Goal: Task Accomplishment & Management: Use online tool/utility

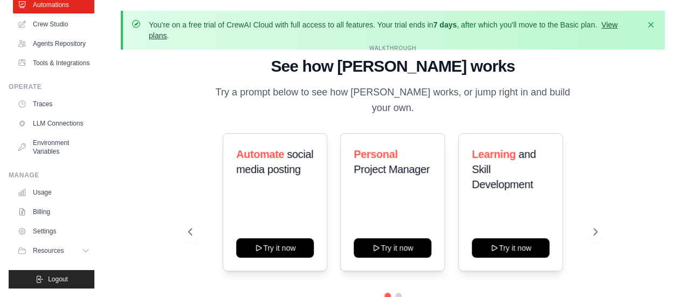
click at [616, 23] on link "View plans" at bounding box center [383, 29] width 468 height 19
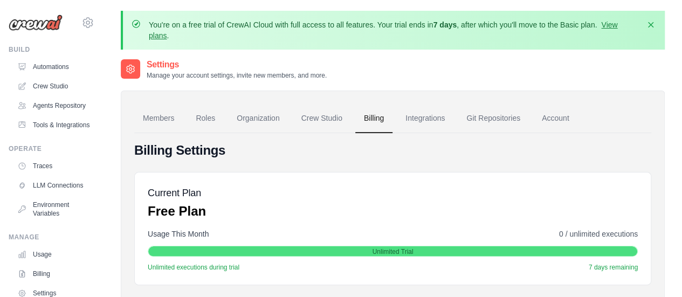
click at [614, 22] on link "View plans" at bounding box center [383, 29] width 468 height 19
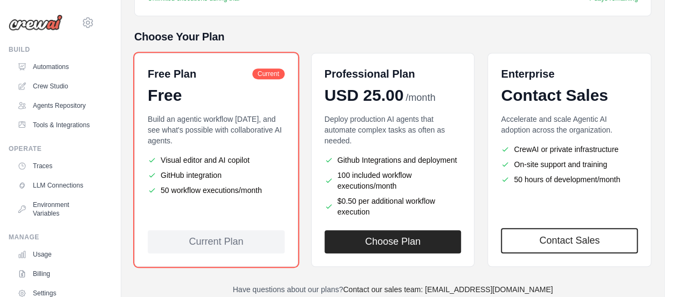
scroll to position [253, 0]
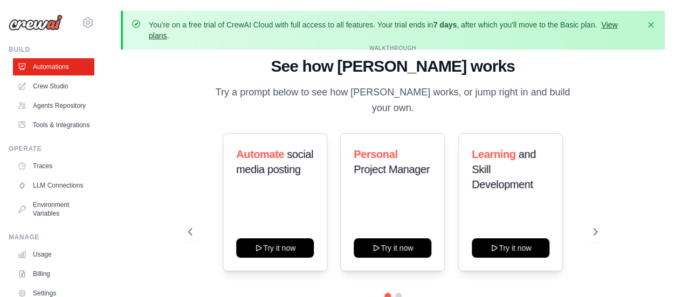
click at [614, 24] on link "View plans" at bounding box center [383, 29] width 468 height 19
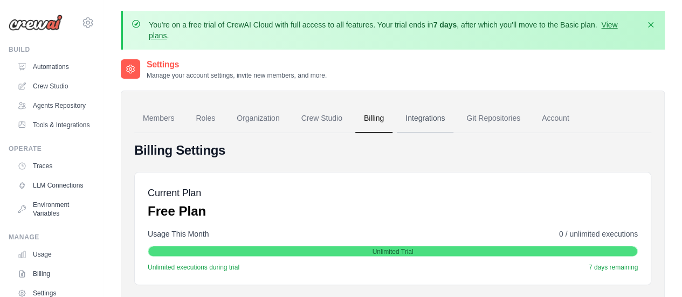
click at [422, 115] on link "Integrations" at bounding box center [425, 118] width 57 height 29
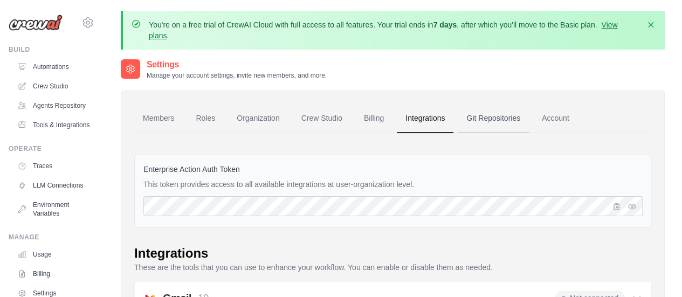
click at [484, 114] on link "Git Repositories" at bounding box center [493, 118] width 71 height 29
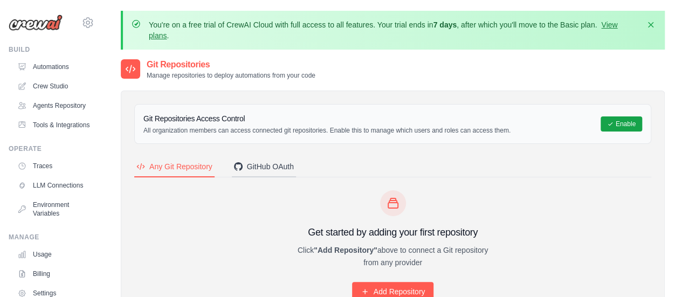
click at [268, 160] on button "GitHub OAuth" at bounding box center [264, 167] width 64 height 20
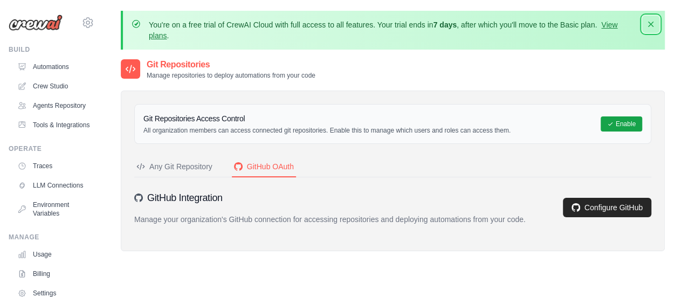
click at [649, 24] on icon "button" at bounding box center [650, 24] width 11 height 11
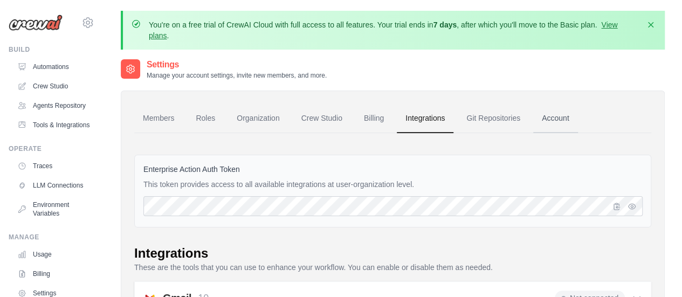
click at [548, 118] on link "Account" at bounding box center [555, 118] width 45 height 29
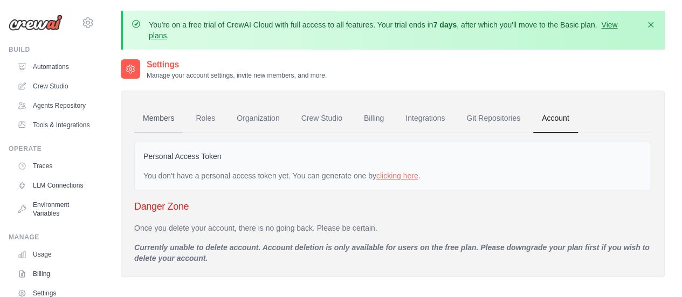
click at [156, 118] on link "Members" at bounding box center [158, 118] width 49 height 29
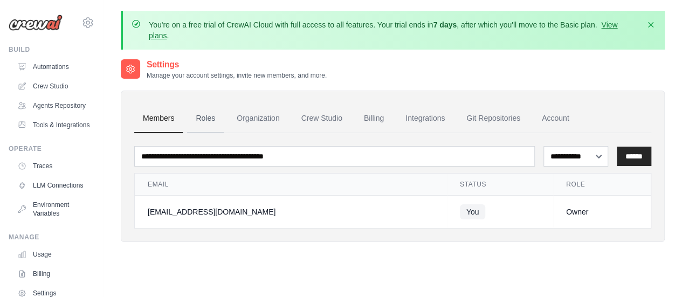
click at [204, 119] on link "Roles" at bounding box center [205, 118] width 37 height 29
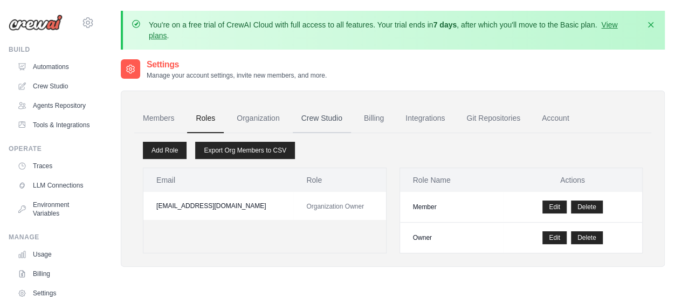
click at [307, 113] on link "Crew Studio" at bounding box center [322, 118] width 58 height 29
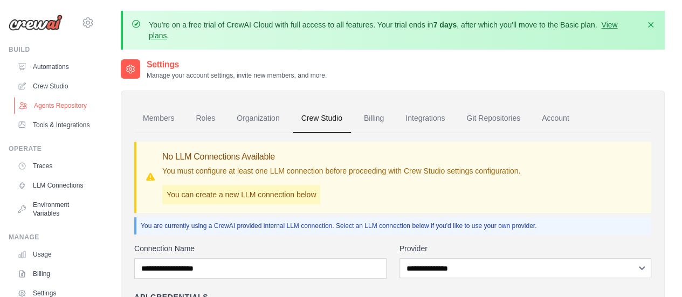
click at [50, 109] on link "Agents Repository" at bounding box center [54, 105] width 81 height 17
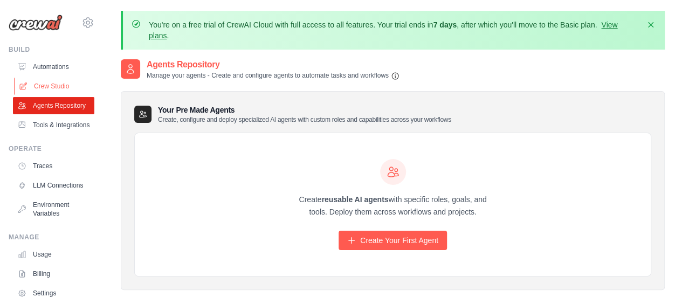
click at [50, 86] on link "Crew Studio" at bounding box center [54, 86] width 81 height 17
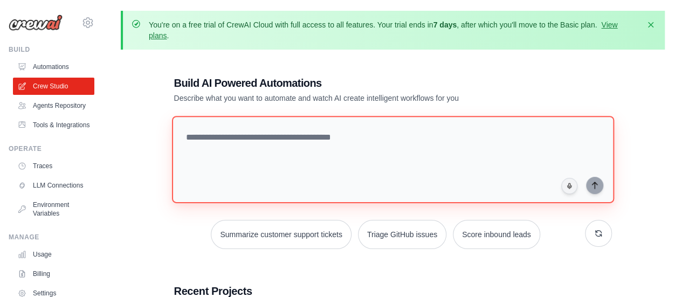
click at [291, 139] on textarea at bounding box center [392, 159] width 442 height 87
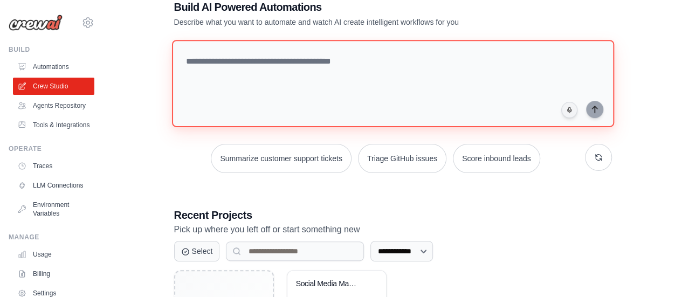
scroll to position [22, 0]
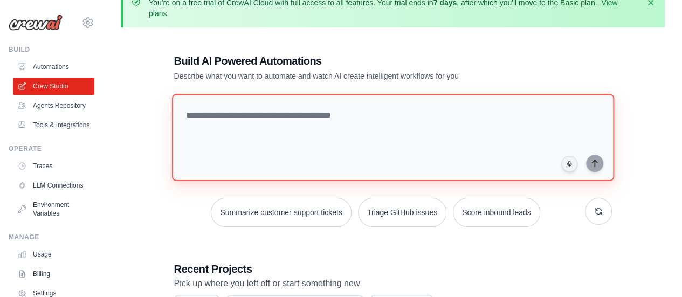
click at [361, 114] on textarea at bounding box center [392, 137] width 442 height 87
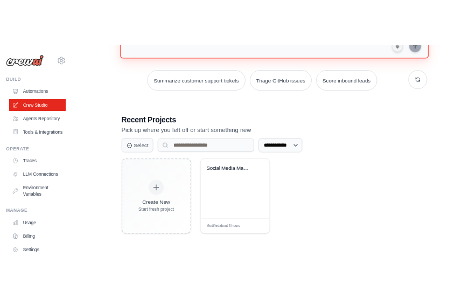
scroll to position [0, 0]
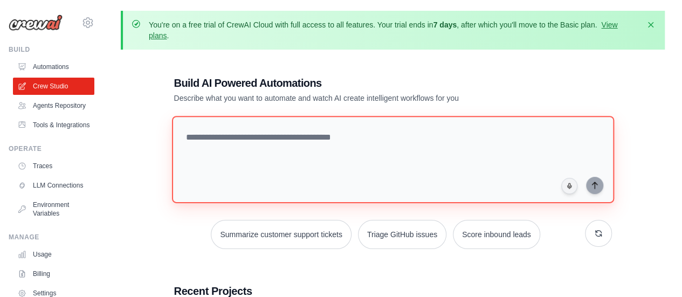
click at [250, 137] on textarea at bounding box center [392, 159] width 442 height 87
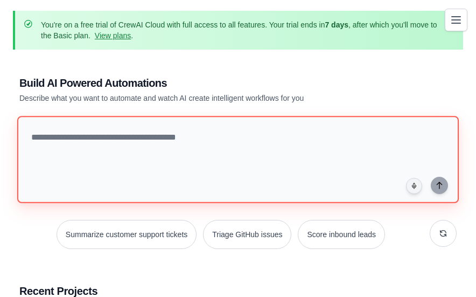
click at [66, 137] on textarea at bounding box center [238, 159] width 442 height 87
paste textarea "**********"
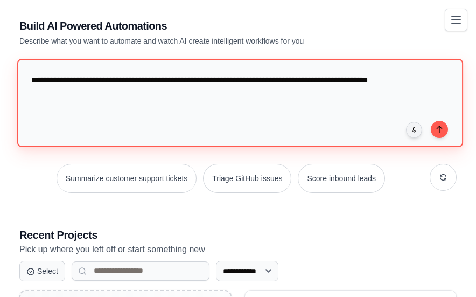
scroll to position [54, 0]
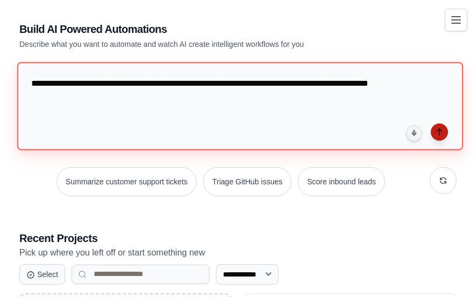
type textarea "**********"
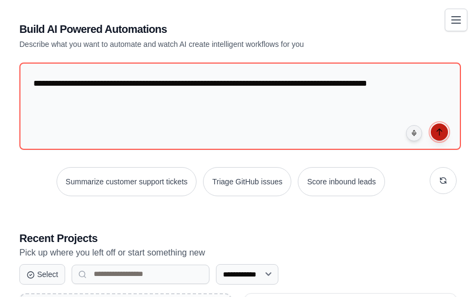
click at [443, 128] on icon "submit" at bounding box center [439, 132] width 9 height 9
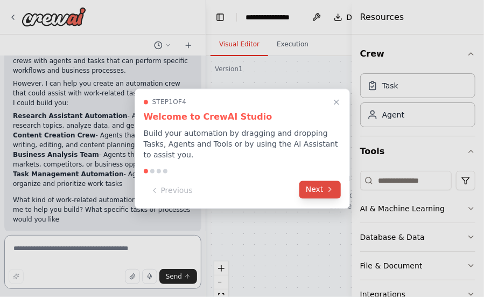
scroll to position [116, 0]
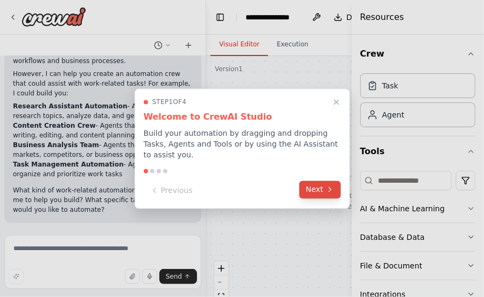
click at [306, 186] on button "Next" at bounding box center [320, 190] width 41 height 18
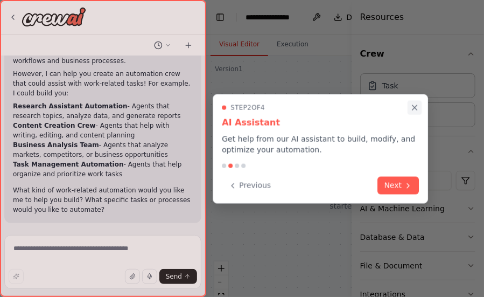
click at [414, 101] on button "Close walkthrough" at bounding box center [415, 107] width 14 height 14
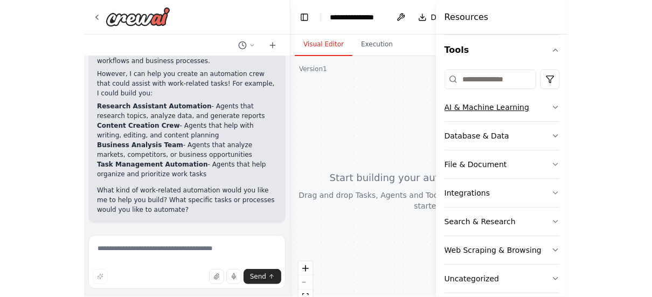
scroll to position [108, 0]
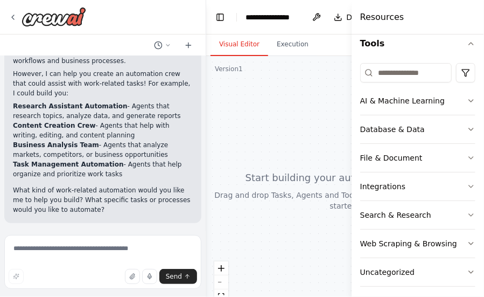
click at [317, 174] on div at bounding box center [343, 190] width 274 height 269
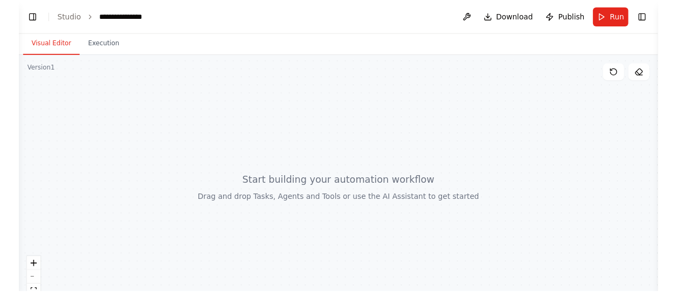
scroll to position [87, 0]
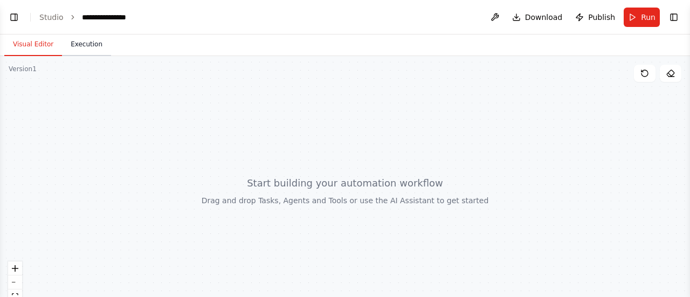
click at [74, 49] on button "Execution" at bounding box center [86, 44] width 49 height 23
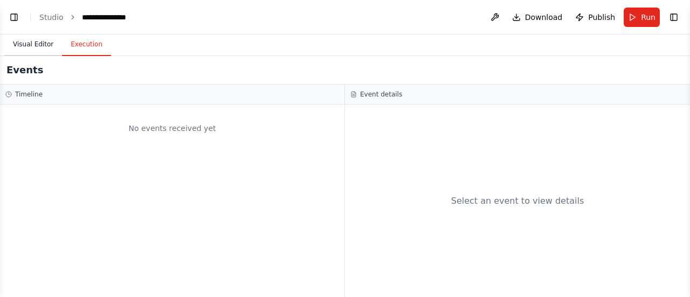
click at [36, 40] on button "Visual Editor" at bounding box center [33, 44] width 58 height 23
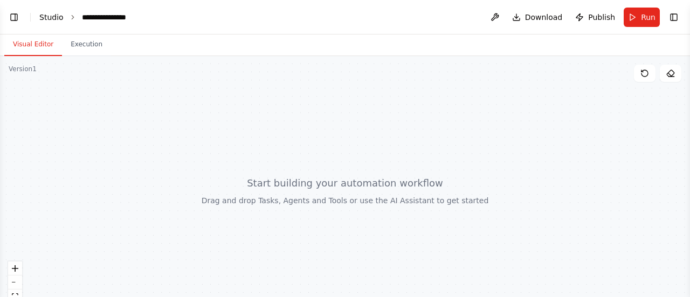
click at [48, 14] on link "Studio" at bounding box center [51, 17] width 24 height 9
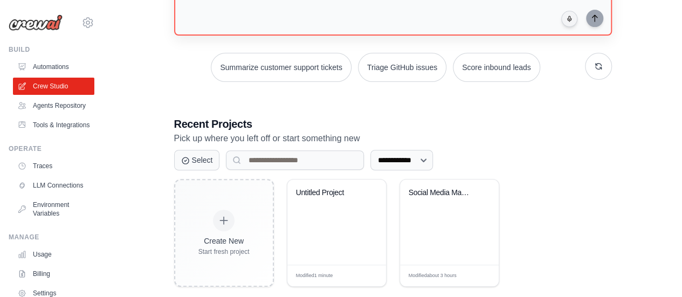
scroll to position [174, 0]
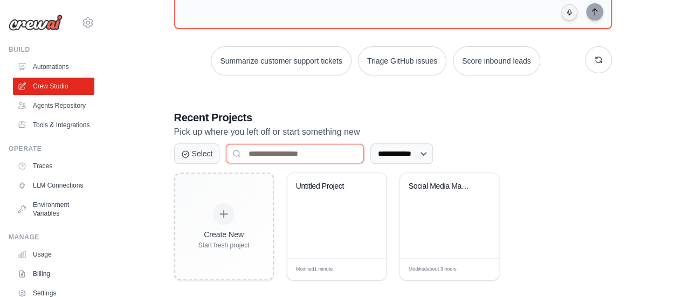
click at [279, 149] on input at bounding box center [295, 153] width 138 height 19
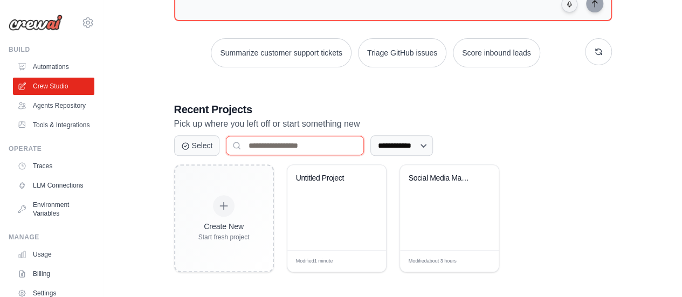
scroll to position [184, 0]
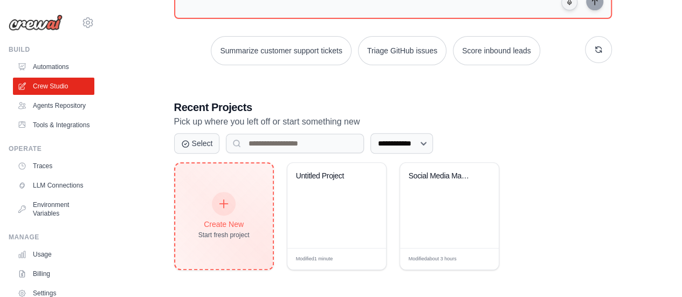
click at [225, 198] on icon at bounding box center [224, 204] width 12 height 12
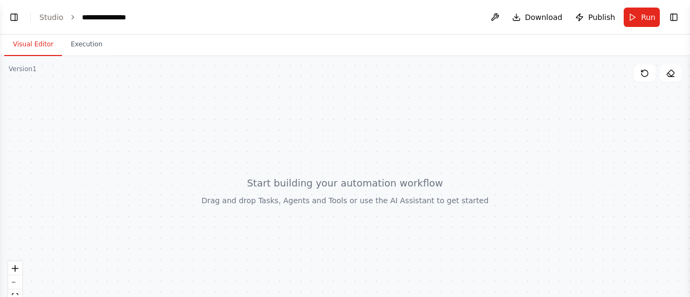
drag, startPoint x: 259, startPoint y: 189, endPoint x: 307, endPoint y: 205, distance: 50.8
click at [300, 218] on div at bounding box center [345, 190] width 690 height 269
click at [13, 17] on button "Toggle Left Sidebar" at bounding box center [13, 17] width 15 height 15
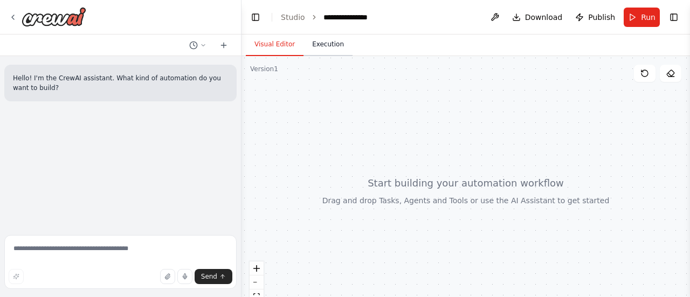
click at [327, 45] on button "Execution" at bounding box center [327, 44] width 49 height 23
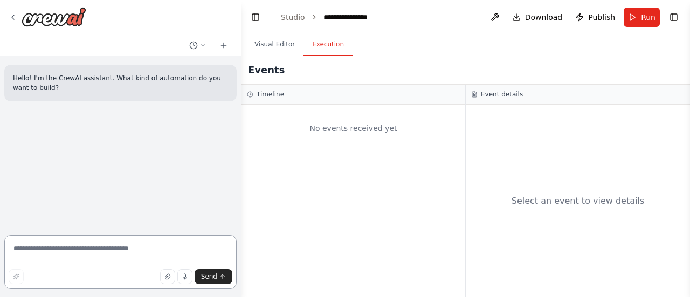
click at [79, 250] on textarea at bounding box center [120, 262] width 232 height 54
paste textarea "**********"
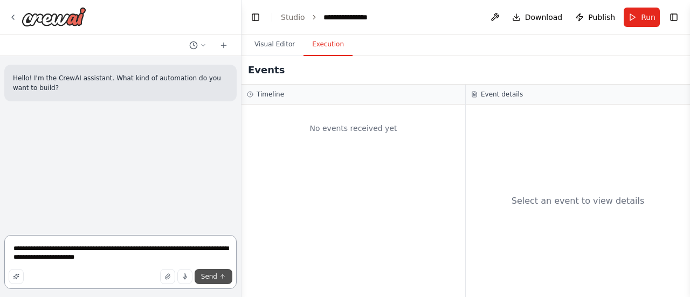
type textarea "**********"
click at [206, 275] on span "Send" at bounding box center [209, 276] width 16 height 9
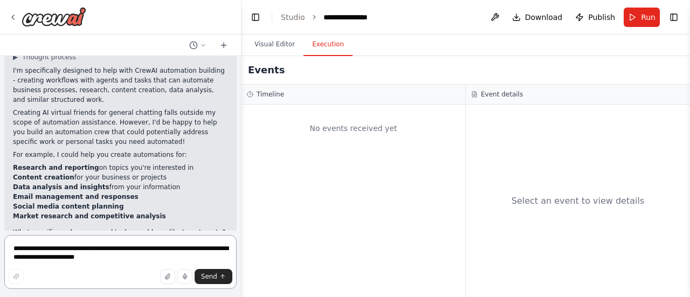
scroll to position [146, 0]
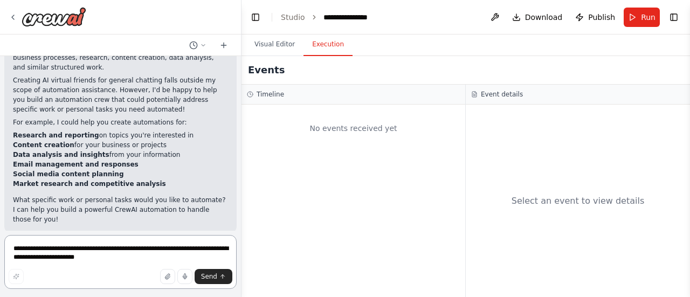
click at [41, 255] on textarea "**********" at bounding box center [120, 262] width 232 height 54
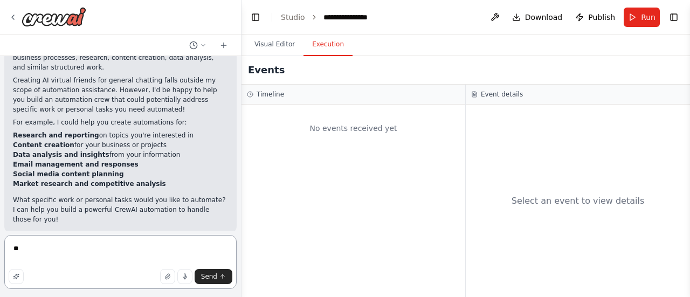
type textarea "*"
click at [75, 247] on textarea "**********" at bounding box center [120, 262] width 232 height 54
type textarea "**********"
click at [214, 274] on span "Send" at bounding box center [209, 276] width 16 height 9
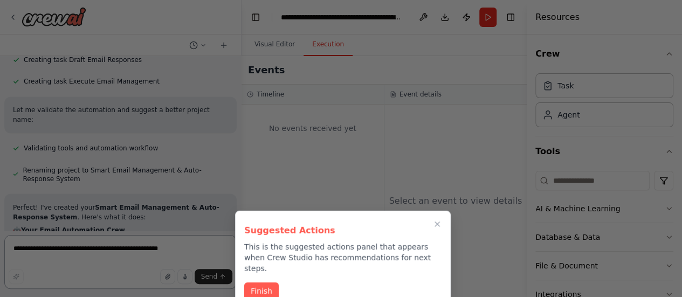
scroll to position [1, 0]
click at [270, 281] on button "Finish" at bounding box center [261, 290] width 34 height 18
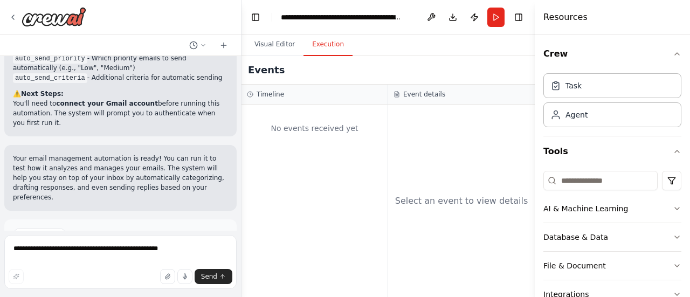
scroll to position [1340, 0]
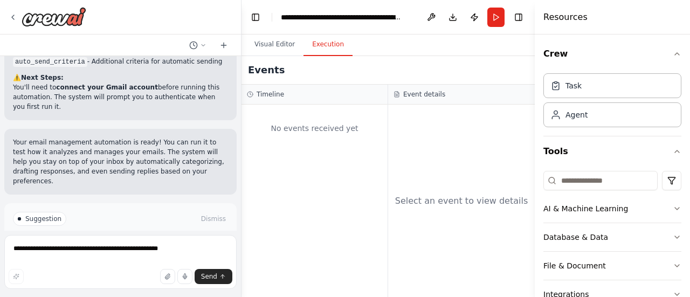
click at [141, 260] on span "Run Automation" at bounding box center [125, 264] width 52 height 9
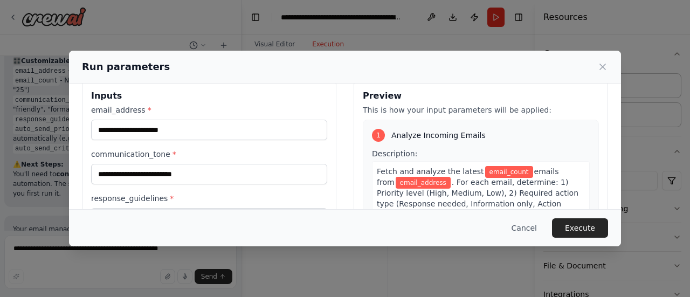
scroll to position [0, 0]
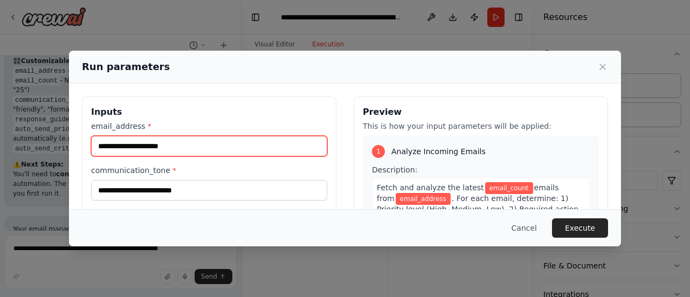
click at [179, 145] on input "email_address *" at bounding box center [209, 146] width 236 height 20
type input "**********"
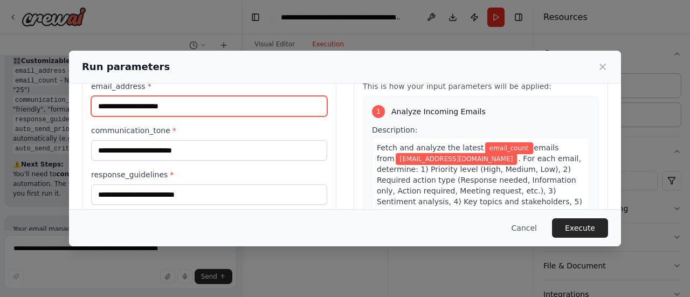
scroll to position [25, 0]
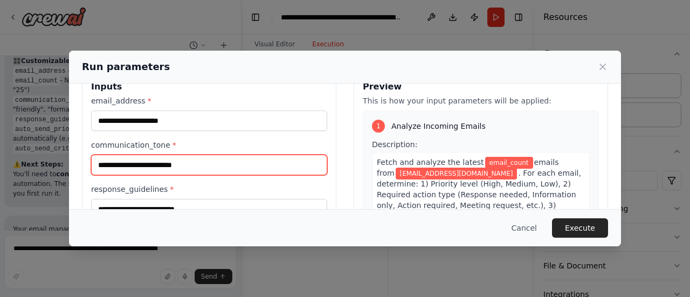
click at [205, 167] on input "communication_tone *" at bounding box center [209, 165] width 236 height 20
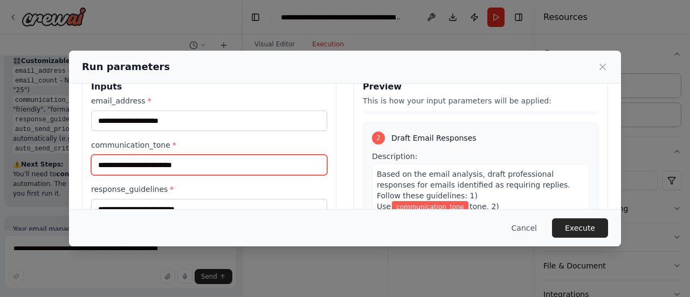
scroll to position [79, 0]
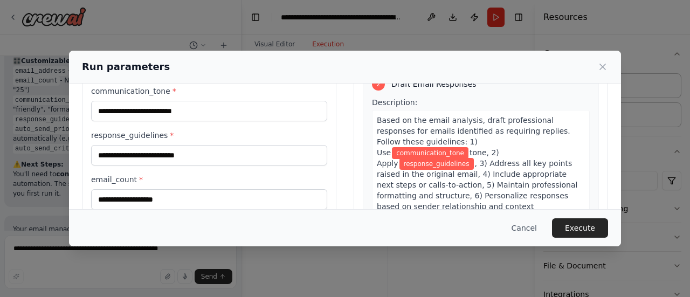
click at [242, 135] on label "response_guidelines *" at bounding box center [209, 135] width 236 height 11
click at [242, 145] on input "response_guidelines *" at bounding box center [209, 155] width 236 height 20
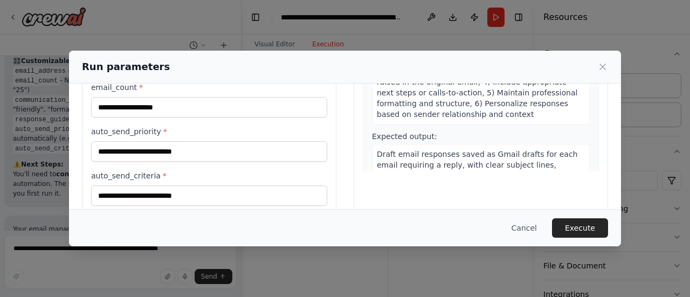
scroll to position [186, 0]
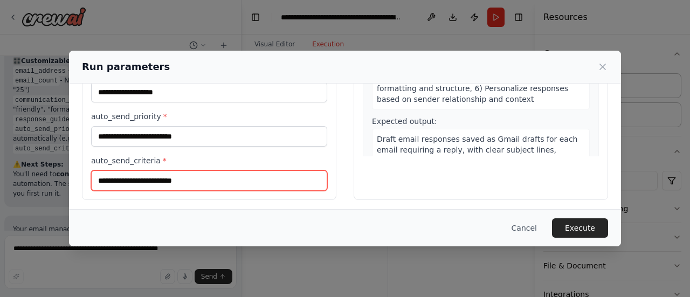
click at [237, 178] on input "auto_send_criteria *" at bounding box center [209, 180] width 236 height 20
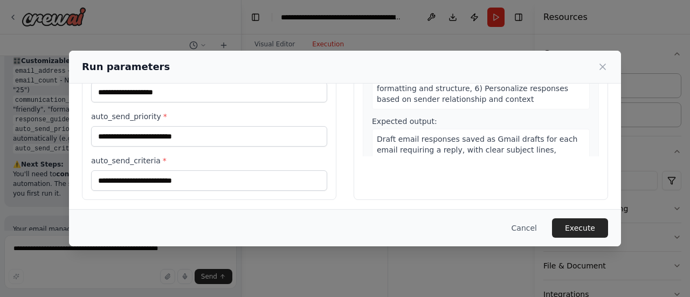
click at [372, 176] on div "Preview This is how your input parameters will be applied: 1 Analyze Incoming E…" at bounding box center [481, 55] width 254 height 290
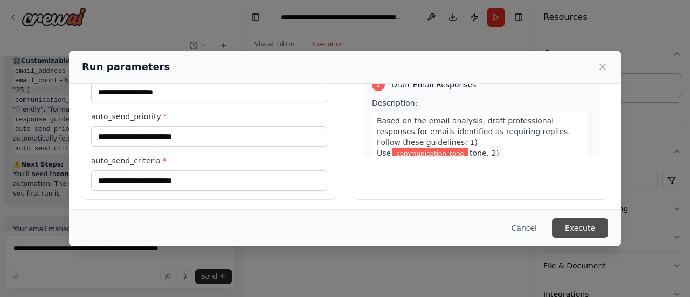
click at [595, 226] on button "Execute" at bounding box center [580, 227] width 56 height 19
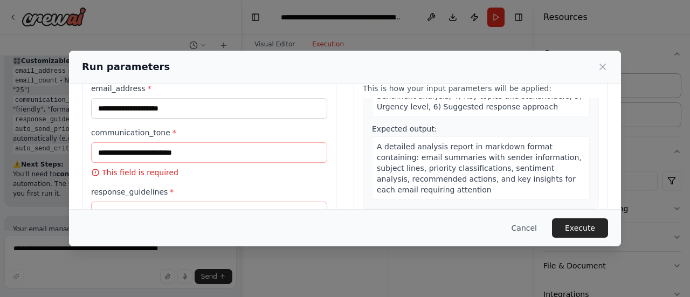
scroll to position [54, 0]
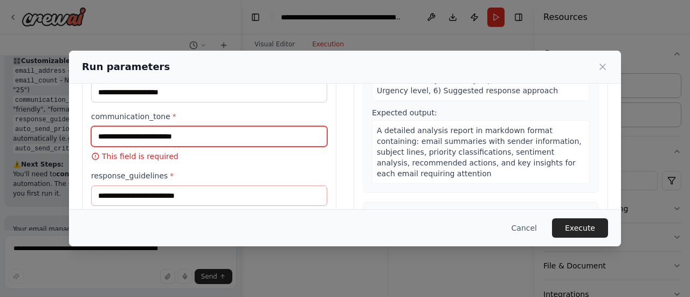
click at [202, 129] on input "communication_tone *" at bounding box center [209, 136] width 236 height 20
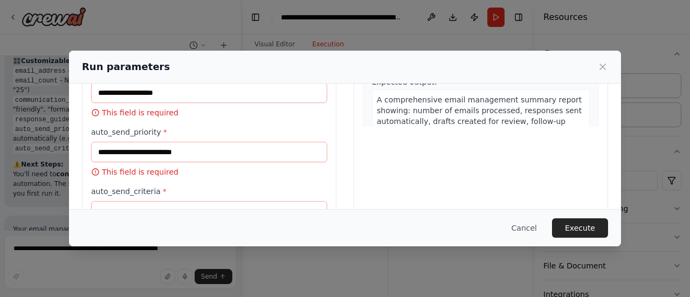
scroll to position [262, 0]
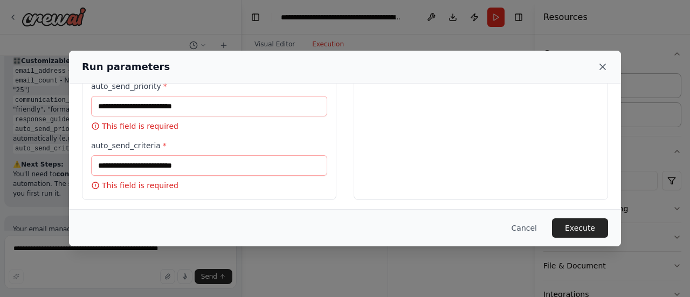
click at [607, 65] on icon at bounding box center [602, 66] width 11 height 11
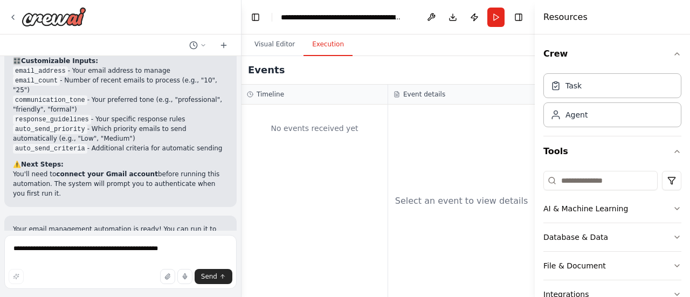
scroll to position [1200, 0]
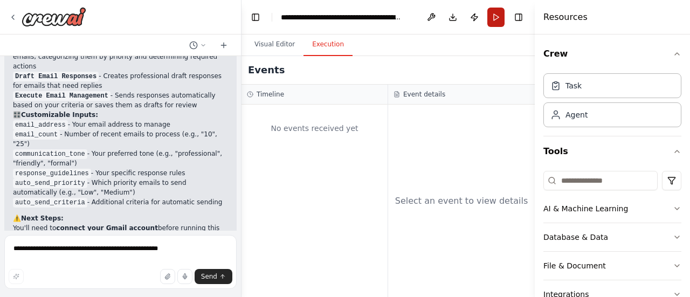
click at [498, 19] on button "Run" at bounding box center [495, 17] width 17 height 19
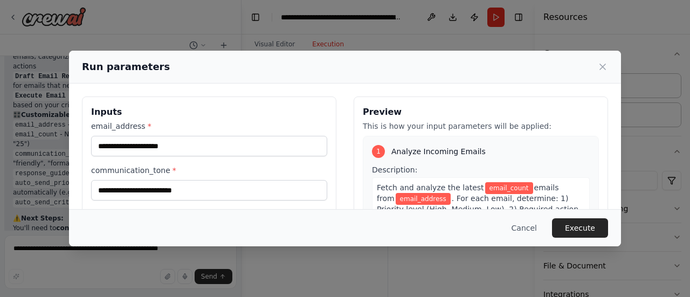
drag, startPoint x: 250, startPoint y: 65, endPoint x: 376, endPoint y: 62, distance: 126.1
click at [376, 62] on div "Run parameters" at bounding box center [345, 66] width 526 height 15
drag, startPoint x: 288, startPoint y: 66, endPoint x: 288, endPoint y: 101, distance: 35.0
click at [288, 101] on div "Run parameters Inputs email_address * communication_tone * response_guidelines …" at bounding box center [345, 149] width 552 height 196
click at [288, 64] on div "Run parameters" at bounding box center [345, 66] width 526 height 15
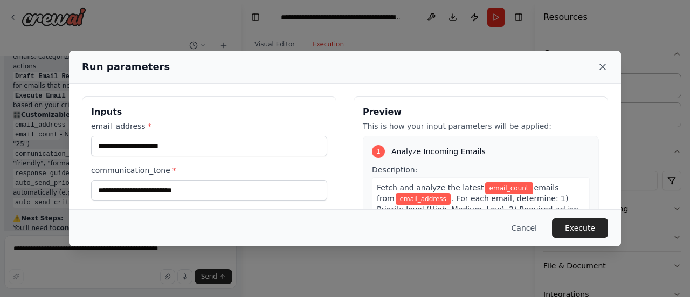
click at [603, 70] on icon at bounding box center [602, 66] width 11 height 11
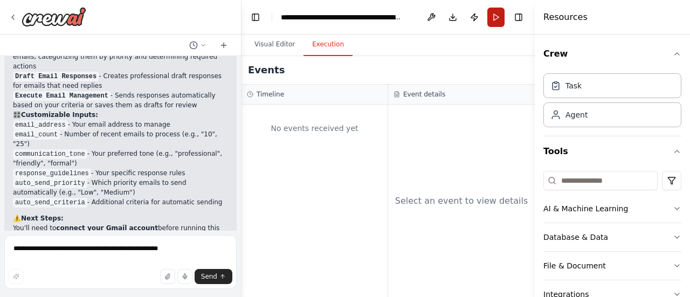
click at [497, 17] on button "Run" at bounding box center [495, 17] width 17 height 19
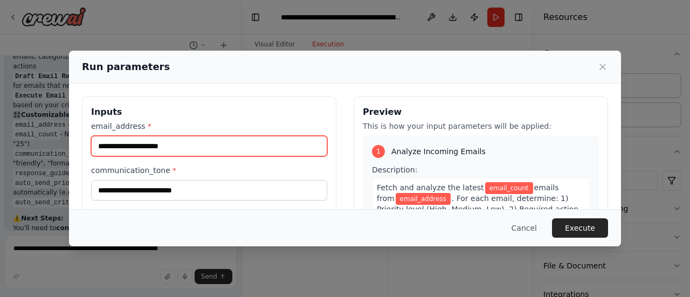
click at [190, 139] on input "email_address *" at bounding box center [209, 146] width 236 height 20
type input "**********"
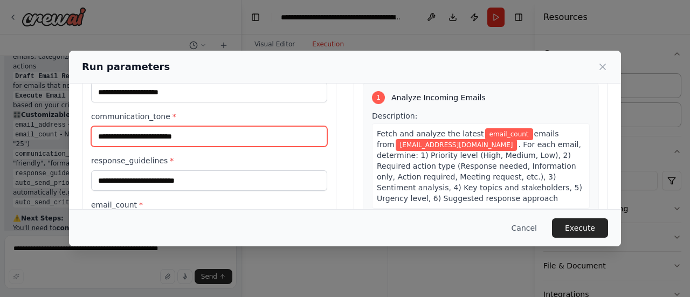
click at [189, 137] on input "communication_tone *" at bounding box center [209, 136] width 236 height 20
type input "**"
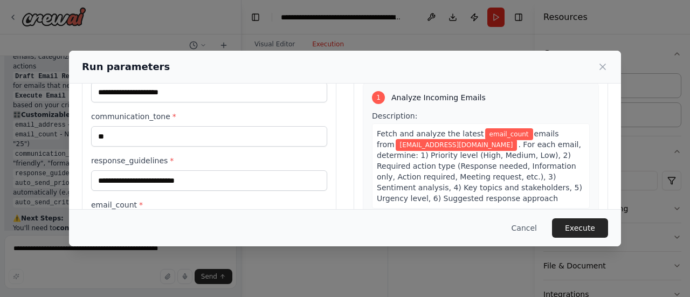
click at [216, 158] on label "response_guidelines *" at bounding box center [209, 160] width 236 height 11
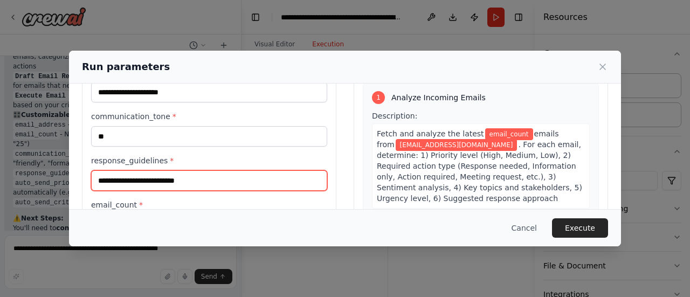
click at [216, 170] on input "response_guidelines *" at bounding box center [209, 180] width 236 height 20
click at [209, 175] on input "response_guidelines *" at bounding box center [209, 180] width 236 height 20
type input "******"
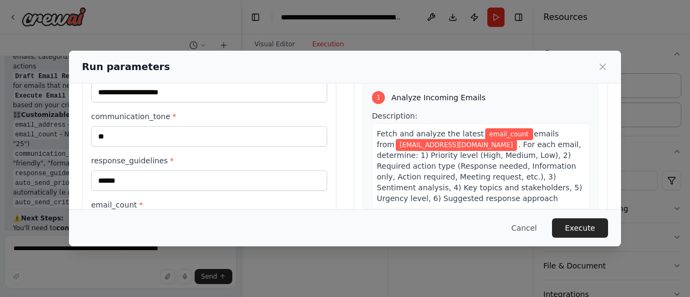
click at [217, 194] on div "**********" at bounding box center [209, 195] width 236 height 257
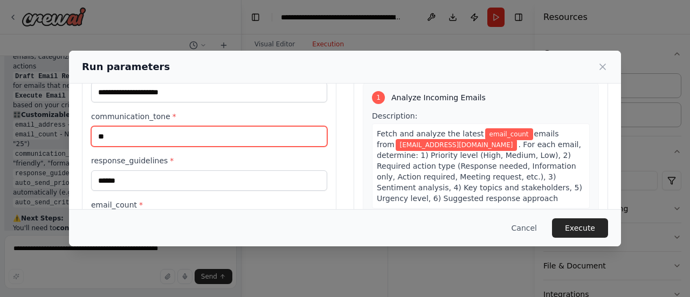
click at [139, 135] on input "**" at bounding box center [209, 136] width 236 height 20
type input "*"
type input "**********"
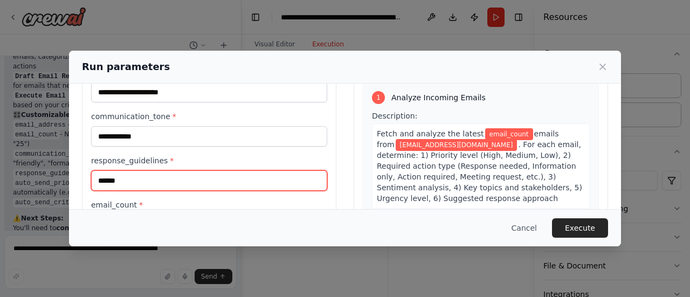
click at [139, 176] on input "******" at bounding box center [209, 180] width 236 height 20
click at [142, 176] on input "******" at bounding box center [209, 180] width 236 height 20
type input "*"
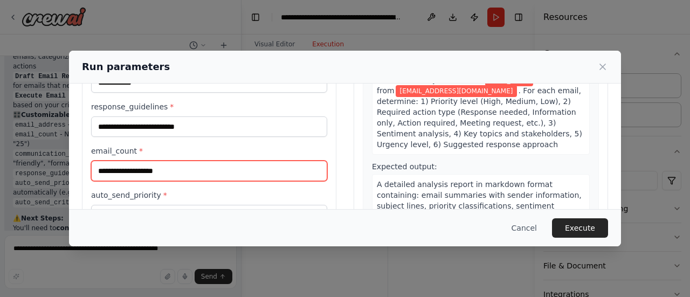
click at [145, 171] on input "email_count *" at bounding box center [209, 171] width 236 height 20
type input "**"
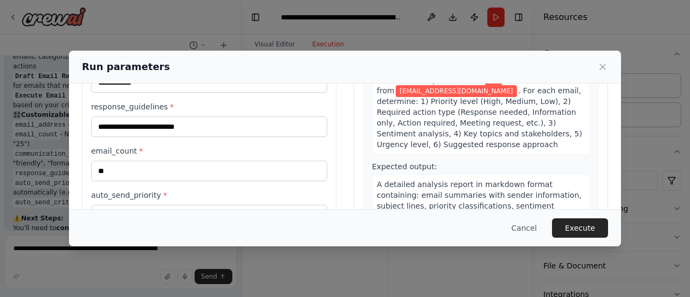
click at [262, 190] on label "auto_send_priority *" at bounding box center [209, 195] width 236 height 11
click at [262, 205] on input "auto_send_priority *" at bounding box center [209, 215] width 236 height 20
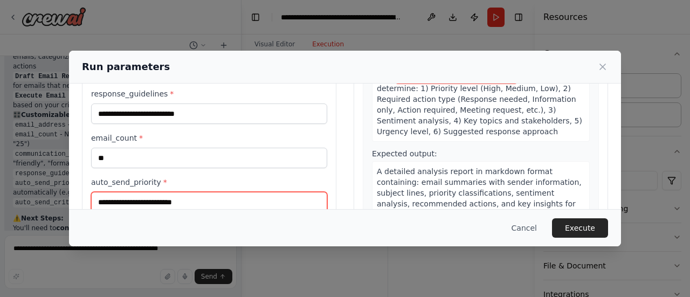
scroll to position [175, 0]
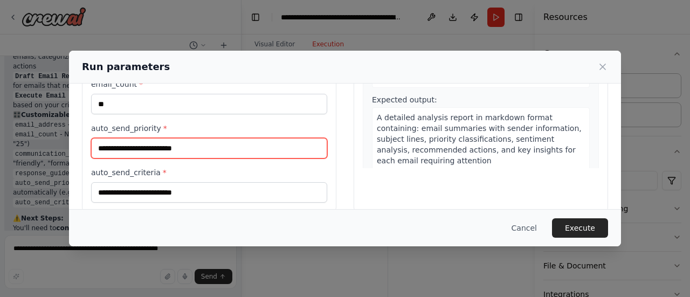
click at [186, 147] on input "auto_send_priority *" at bounding box center [209, 148] width 236 height 20
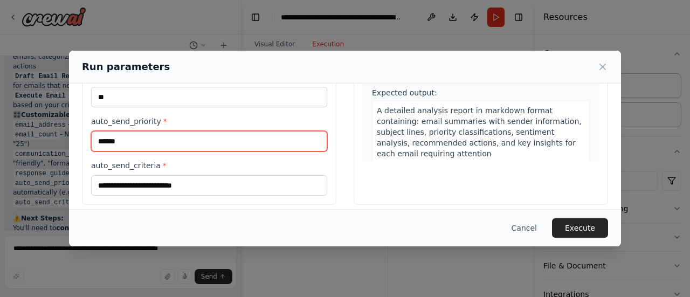
scroll to position [186, 0]
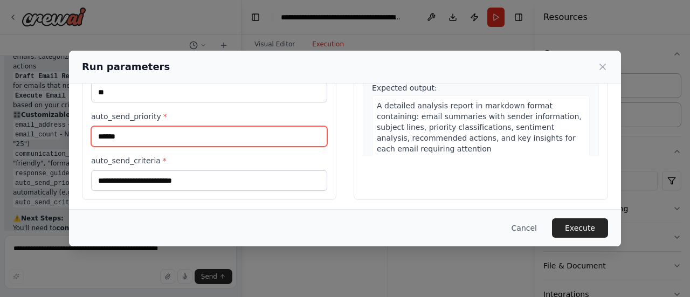
type input "******"
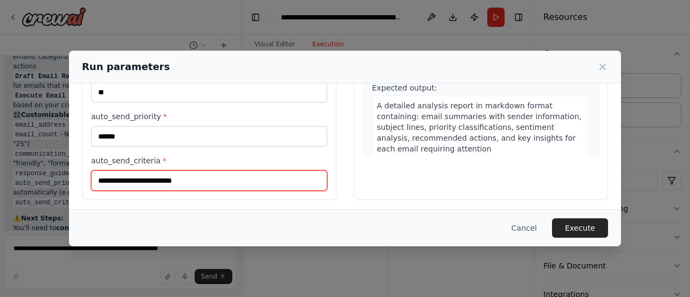
click at [183, 178] on input "auto_send_criteria *" at bounding box center [209, 180] width 236 height 20
click at [160, 172] on input "auto_send_criteria *" at bounding box center [209, 180] width 236 height 20
type input "*"
type input "**********"
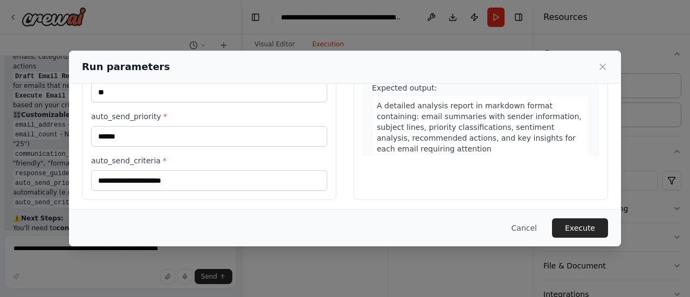
click at [299, 196] on div "**********" at bounding box center [209, 55] width 254 height 290
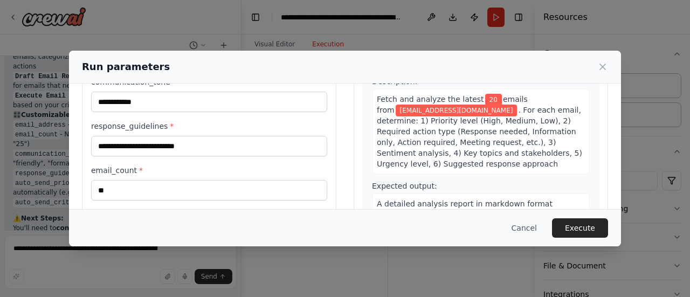
scroll to position [79, 0]
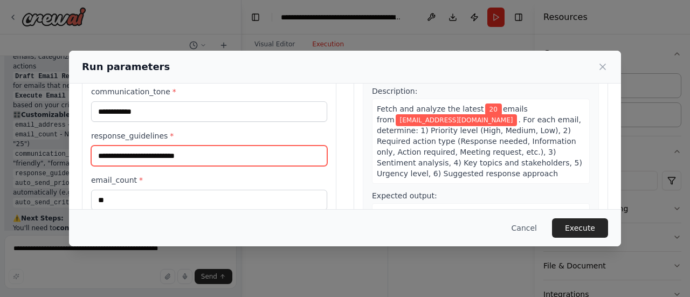
click at [164, 150] on input "response_guidelines *" at bounding box center [209, 156] width 236 height 20
click at [165, 149] on input "response_guidelines *" at bounding box center [209, 156] width 236 height 20
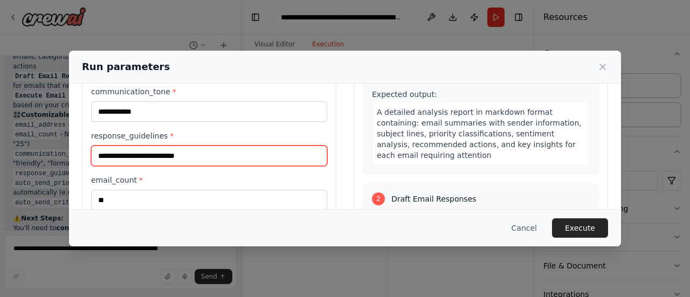
scroll to position [108, 0]
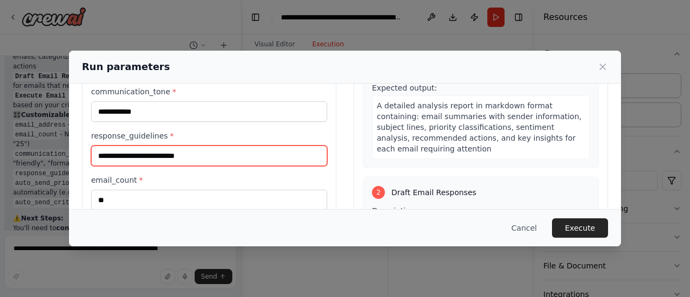
click at [150, 156] on input "response_guidelines *" at bounding box center [209, 156] width 236 height 20
type input "**********"
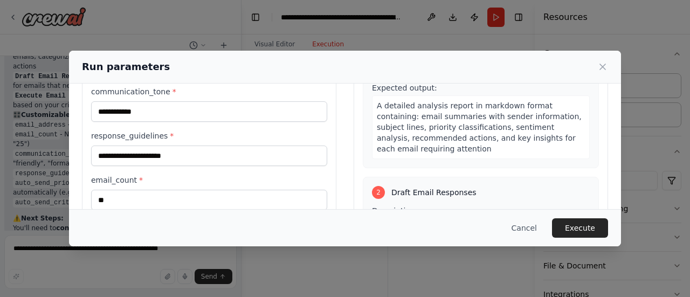
click at [244, 181] on label "email_count *" at bounding box center [209, 180] width 236 height 11
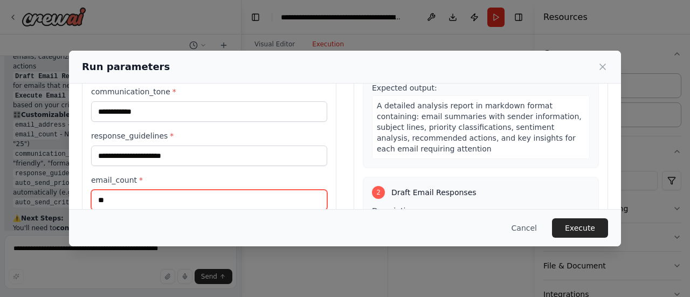
click at [244, 190] on input "**" at bounding box center [209, 200] width 236 height 20
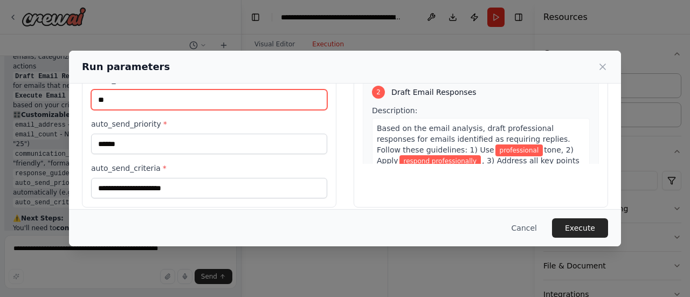
scroll to position [186, 0]
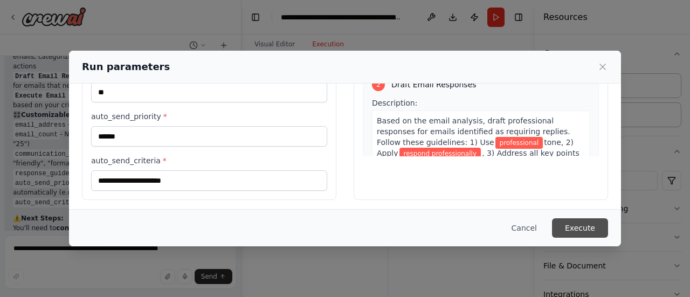
click at [580, 226] on button "Execute" at bounding box center [580, 227] width 56 height 19
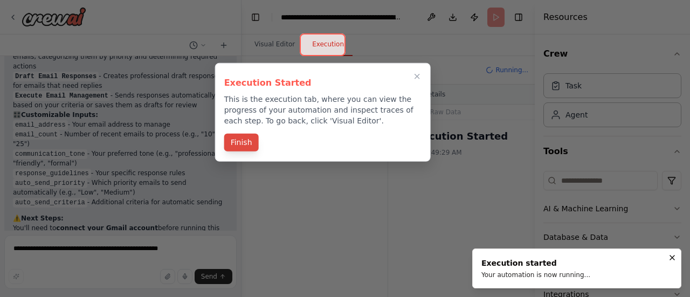
click at [246, 140] on button "Finish" at bounding box center [241, 143] width 34 height 18
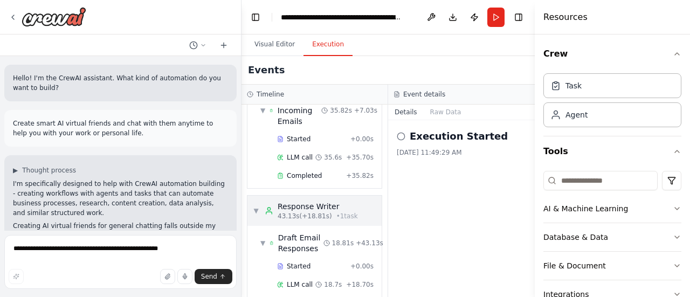
scroll to position [206, 0]
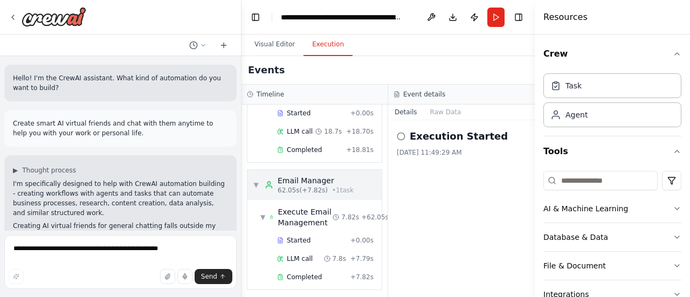
click at [290, 181] on div "Email Manager" at bounding box center [316, 180] width 76 height 11
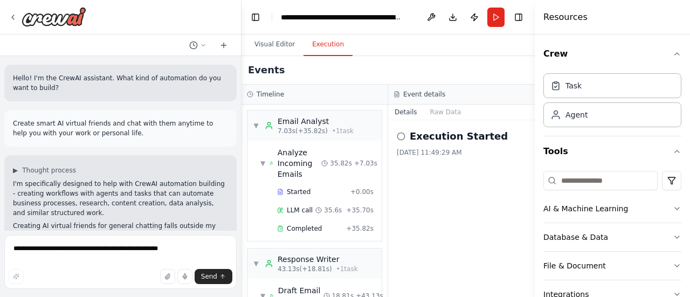
scroll to position [0, 0]
click at [298, 190] on span "Started" at bounding box center [299, 192] width 24 height 9
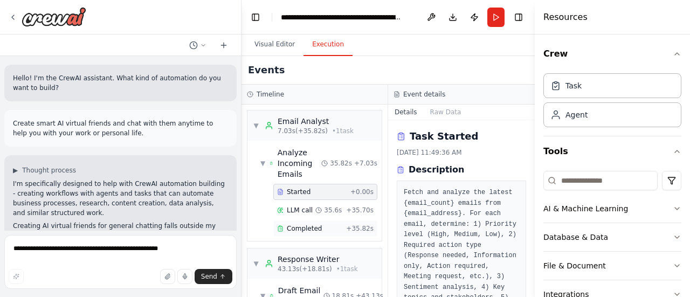
click at [309, 225] on span "Completed" at bounding box center [304, 228] width 35 height 9
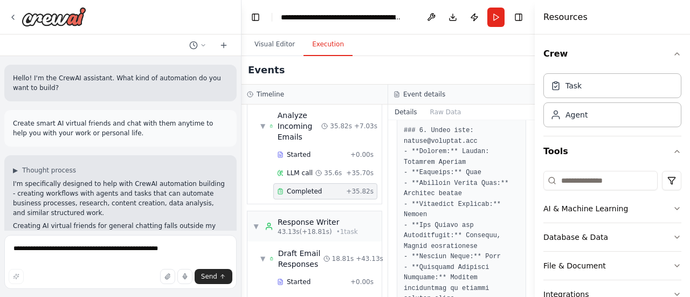
scroll to position [54, 0]
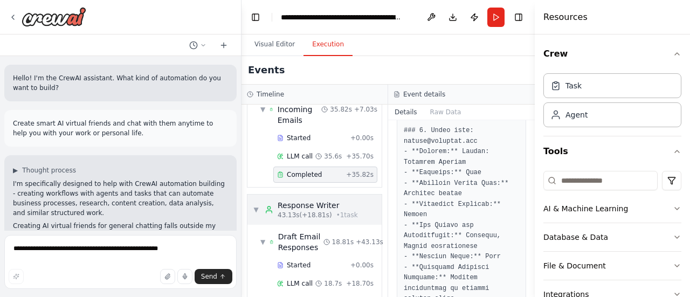
click at [288, 206] on div "Response Writer" at bounding box center [318, 205] width 80 height 11
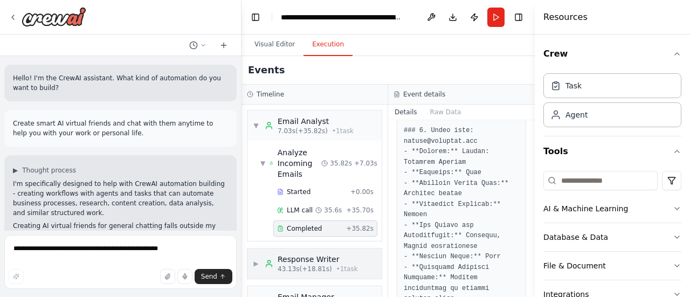
scroll to position [29, 0]
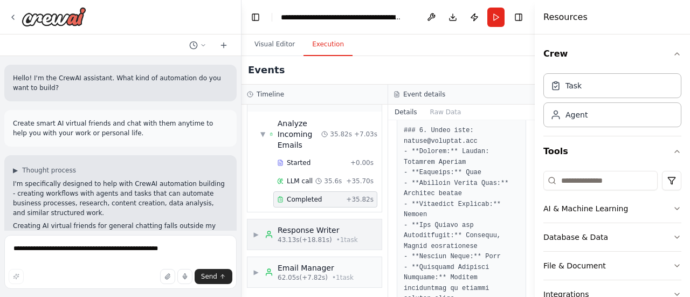
click at [259, 236] on span "▶" at bounding box center [256, 234] width 6 height 9
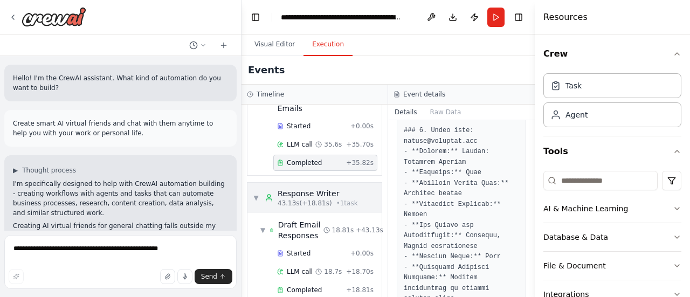
scroll to position [83, 0]
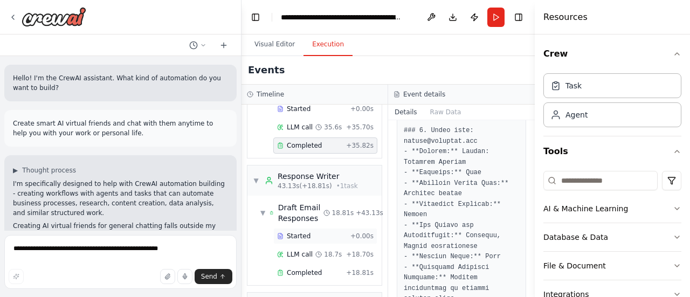
click at [302, 233] on span "Started" at bounding box center [299, 236] width 24 height 9
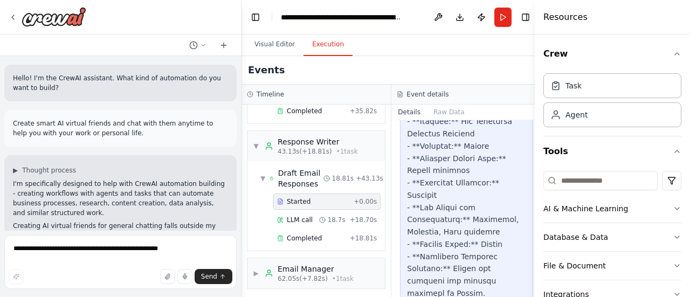
scroll to position [1293, 0]
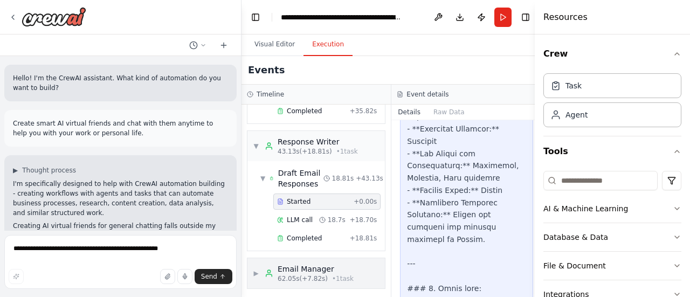
click at [253, 269] on span "▶" at bounding box center [256, 273] width 6 height 9
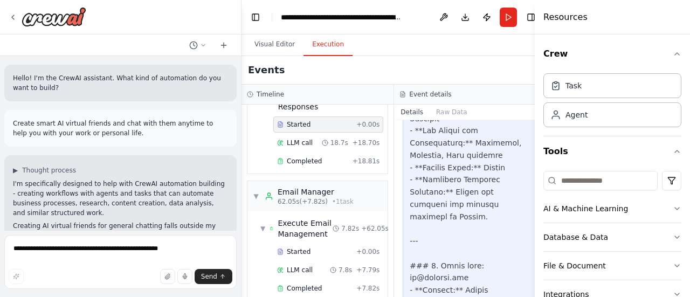
scroll to position [206, 0]
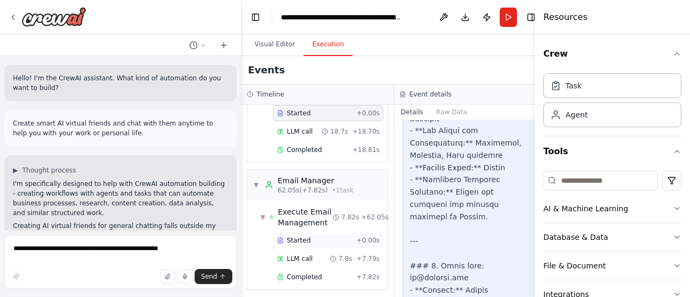
click at [293, 236] on span "Started" at bounding box center [299, 240] width 24 height 9
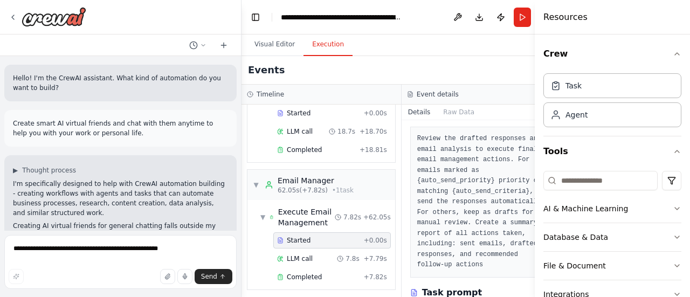
scroll to position [108, 0]
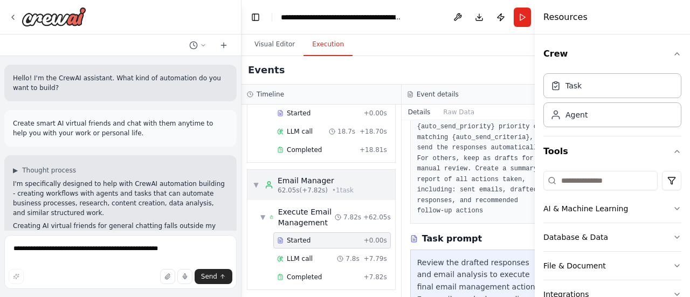
click at [371, 183] on div "▼ Email Manager 62.05s (+7.82s) • 1 task" at bounding box center [321, 185] width 148 height 30
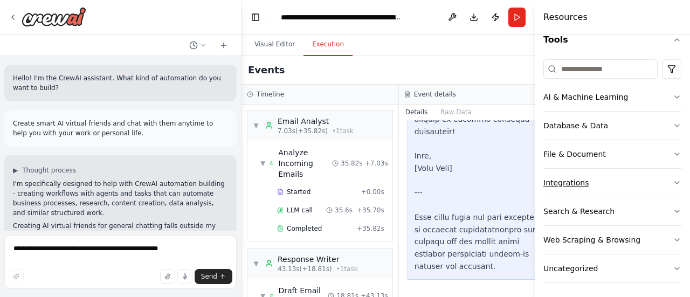
scroll to position [112, 0]
drag, startPoint x: 579, startPoint y: 175, endPoint x: 555, endPoint y: 169, distance: 25.0
click at [546, 174] on button "Integrations" at bounding box center [612, 182] width 138 height 28
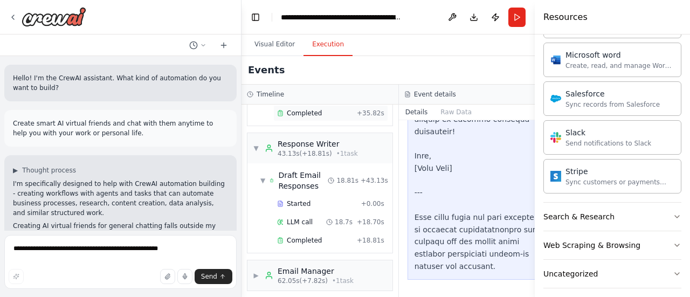
scroll to position [117, 0]
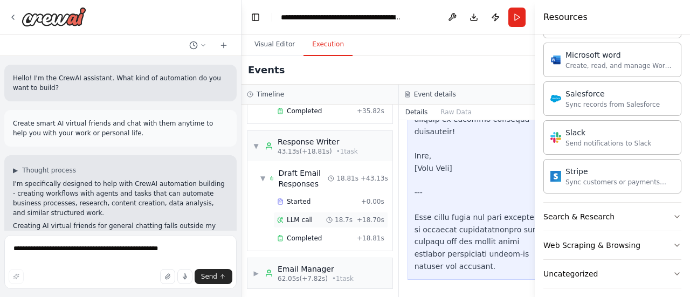
click at [299, 218] on span "LLM call" at bounding box center [300, 220] width 26 height 9
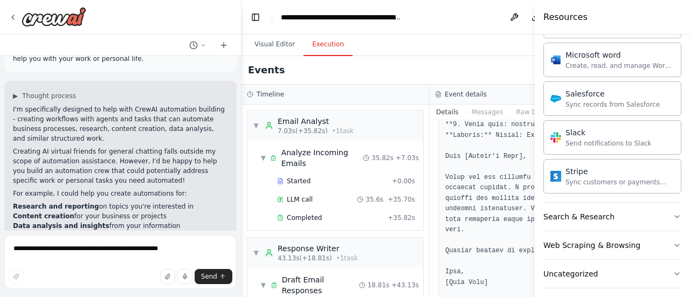
scroll to position [323, 0]
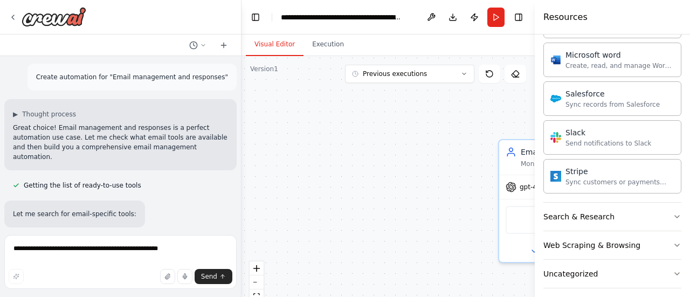
click at [266, 40] on button "Visual Editor" at bounding box center [275, 44] width 58 height 23
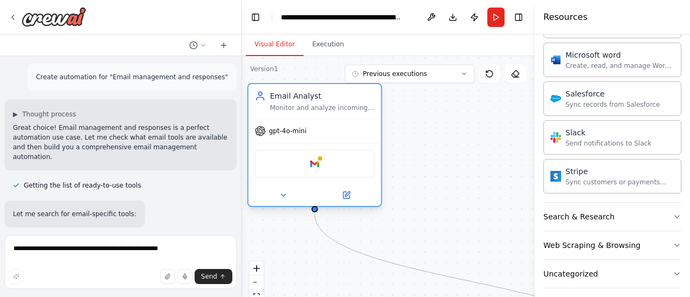
drag, startPoint x: 500, startPoint y: 171, endPoint x: 252, endPoint y: 120, distance: 253.0
click at [252, 120] on div "Email Analyst Monitor and analyze incoming emails for {email_address}, categori…" at bounding box center [314, 145] width 135 height 124
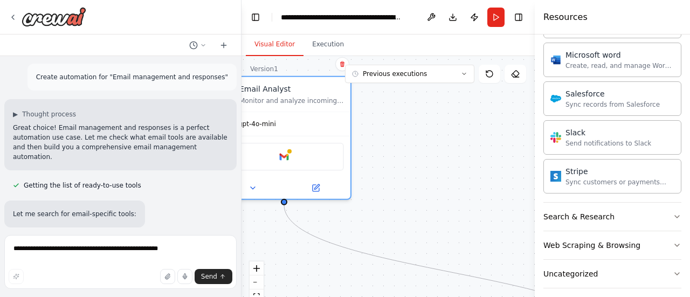
drag, startPoint x: 489, startPoint y: 174, endPoint x: 456, endPoint y: 157, distance: 37.1
click at [456, 157] on div ".deletable-edge-delete-btn { width: 20px; height: 20px; border: 0px solid #ffff…" at bounding box center [387, 190] width 293 height 269
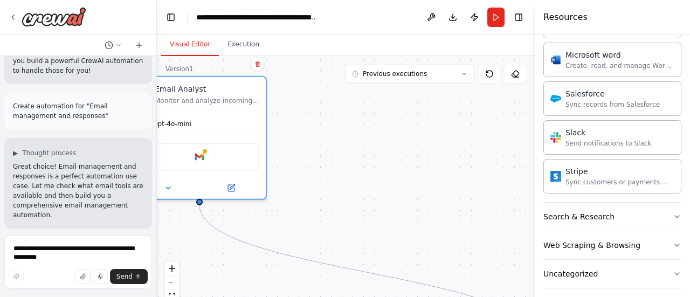
scroll to position [449, 0]
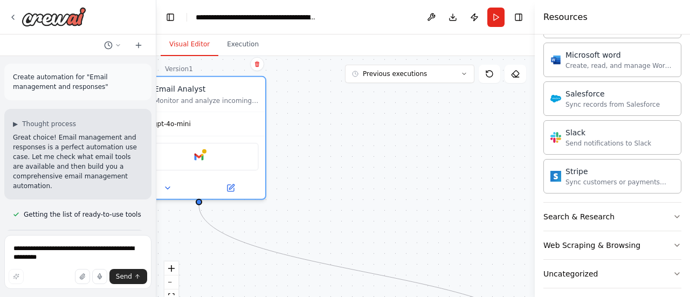
drag, startPoint x: 240, startPoint y: 82, endPoint x: 156, endPoint y: 84, distance: 84.1
click at [156, 84] on div "Hello! I'm the CrewAI assistant. What kind of automation do you want to build? …" at bounding box center [345, 148] width 690 height 297
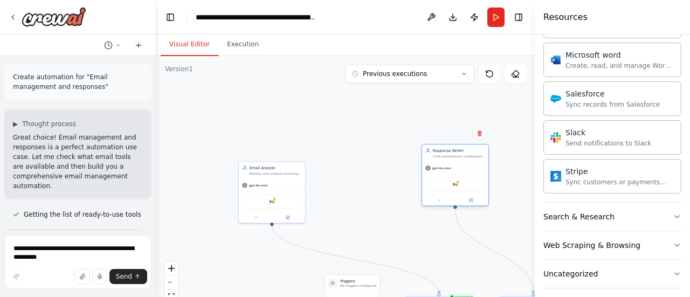
drag, startPoint x: 528, startPoint y: 205, endPoint x: 424, endPoint y: 160, distance: 113.4
click at [424, 160] on div "Response Writer Craft professional, contextually appropriate email responses ba…" at bounding box center [454, 175] width 67 height 62
drag, startPoint x: 361, startPoint y: 285, endPoint x: 281, endPoint y: 260, distance: 83.7
click at [281, 260] on p "No triggers configured" at bounding box center [276, 259] width 36 height 4
drag, startPoint x: 513, startPoint y: 296, endPoint x: 482, endPoint y: 251, distance: 54.0
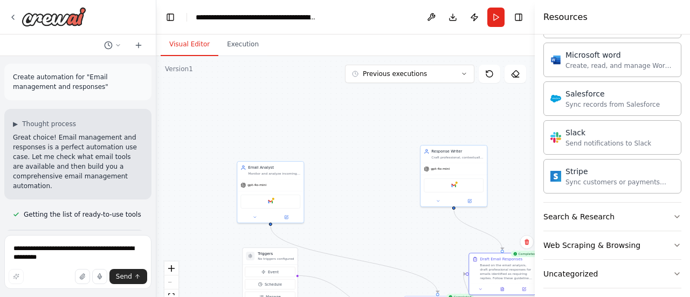
click at [482, 251] on div ".deletable-edge-delete-btn { width: 20px; height: 20px; border: 0px solid #ffff…" at bounding box center [345, 190] width 378 height 269
drag, startPoint x: 463, startPoint y: 172, endPoint x: 417, endPoint y: 126, distance: 65.2
click at [417, 126] on div "gpt-4o-mini" at bounding box center [410, 125] width 66 height 12
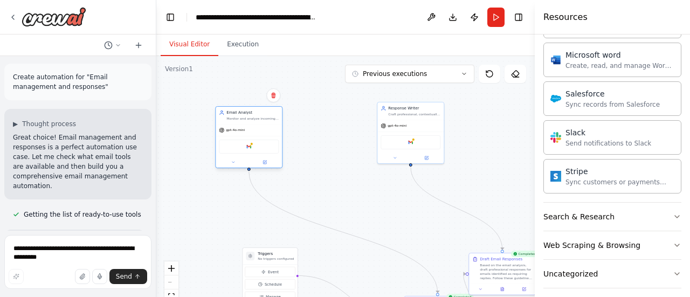
drag, startPoint x: 294, startPoint y: 188, endPoint x: 274, endPoint y: 135, distance: 55.9
click at [274, 135] on div "gpt-4o-mini Google gmail" at bounding box center [249, 146] width 66 height 44
drag, startPoint x: 276, startPoint y: 261, endPoint x: 230, endPoint y: 210, distance: 68.7
click at [230, 210] on div "Triggers No triggers configured" at bounding box center [226, 207] width 54 height 17
drag, startPoint x: 416, startPoint y: 295, endPoint x: 332, endPoint y: 231, distance: 105.6
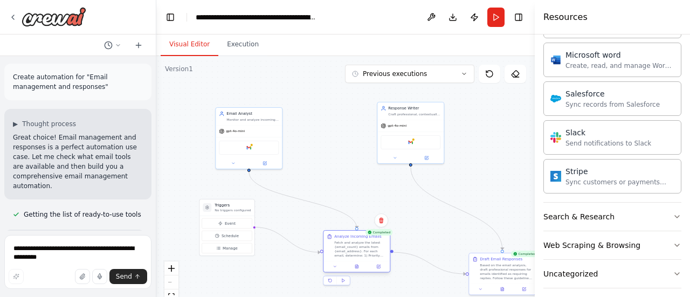
click at [332, 231] on div "Analyze Incoming Emails Fetch and analyze the latest {email_count} emails from …" at bounding box center [356, 246] width 66 height 30
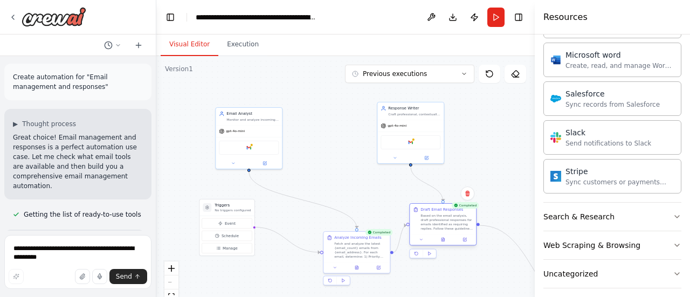
drag, startPoint x: 492, startPoint y: 264, endPoint x: 434, endPoint y: 217, distance: 74.0
click at [434, 217] on div "Based on the email analysis, draft professional responses for emails identified…" at bounding box center [446, 221] width 52 height 17
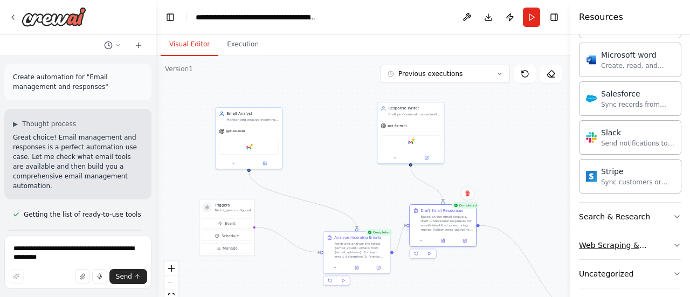
drag, startPoint x: 535, startPoint y: 250, endPoint x: 613, endPoint y: 250, distance: 78.1
click at [613, 250] on div "Resources Crew Task Agent Tools AI & Machine Learning Database & Data File & Do…" at bounding box center [630, 148] width 120 height 297
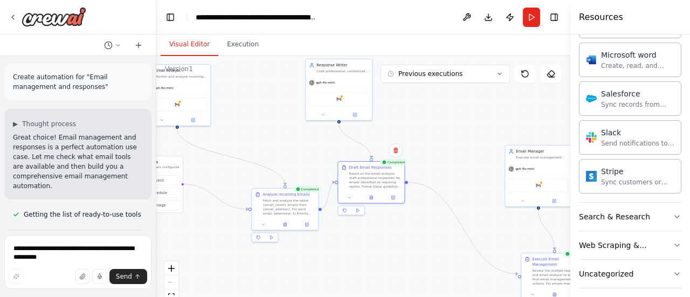
drag, startPoint x: 535, startPoint y: 265, endPoint x: 423, endPoint y: 207, distance: 125.3
click at [463, 220] on div ".deletable-edge-delete-btn { width: 20px; height: 20px; border: 0px solid #ffff…" at bounding box center [363, 190] width 414 height 269
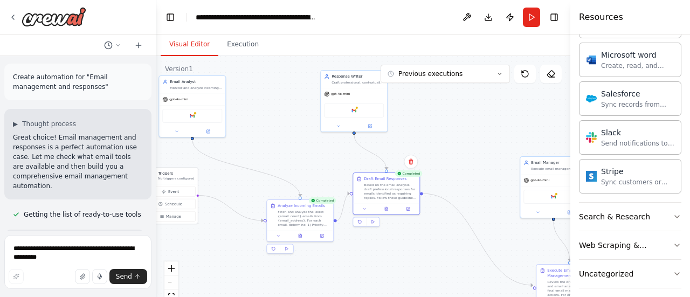
drag, startPoint x: 432, startPoint y: 213, endPoint x: 446, endPoint y: 226, distance: 19.1
click at [446, 226] on div ".deletable-edge-delete-btn { width: 20px; height: 20px; border: 0px solid #ffff…" at bounding box center [363, 190] width 414 height 269
drag, startPoint x: 539, startPoint y: 195, endPoint x: 485, endPoint y: 149, distance: 70.7
click at [485, 149] on div "Google gmail" at bounding box center [499, 153] width 60 height 14
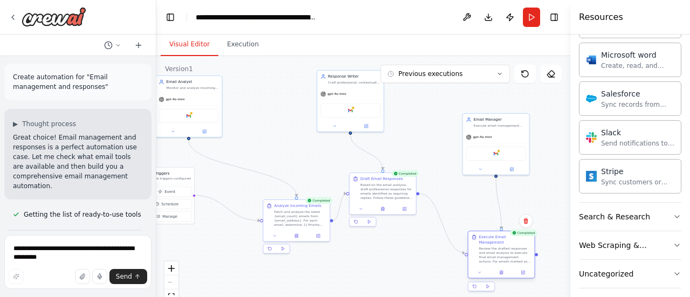
drag, startPoint x: 552, startPoint y: 276, endPoint x: 484, endPoint y: 243, distance: 75.9
click at [484, 246] on div "Review the drafted responses and email analysis to execute final email manageme…" at bounding box center [505, 254] width 52 height 17
drag, startPoint x: 211, startPoint y: 110, endPoint x: 245, endPoint y: 123, distance: 35.8
click at [245, 123] on div "Google gmail" at bounding box center [221, 126] width 60 height 14
drag, startPoint x: 184, startPoint y: 176, endPoint x: 208, endPoint y: 179, distance: 23.9
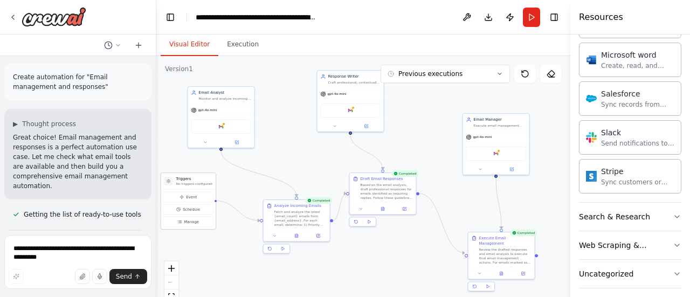
click at [208, 179] on div "Triggers No triggers configured" at bounding box center [194, 181] width 36 height 10
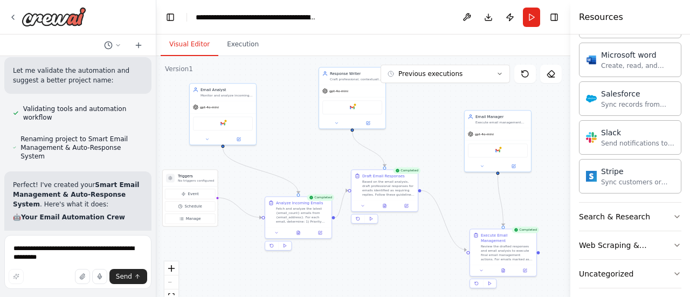
scroll to position [1096, 0]
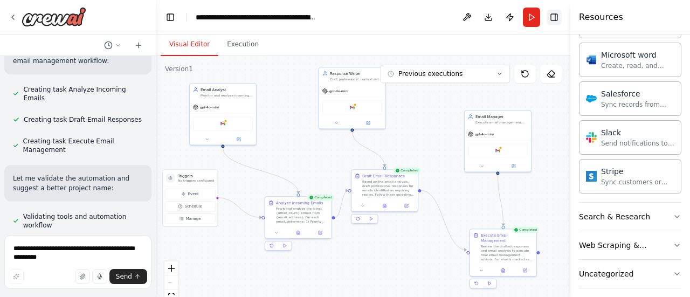
click at [557, 17] on button "Toggle Right Sidebar" at bounding box center [553, 17] width 15 height 15
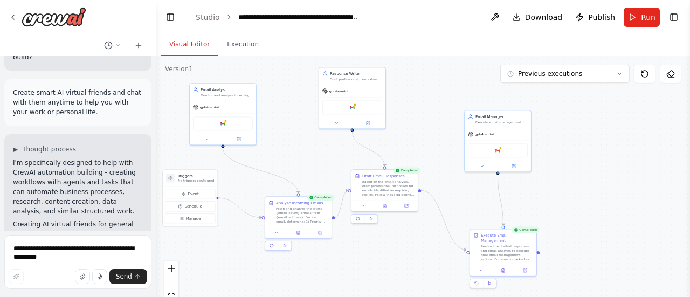
scroll to position [0, 0]
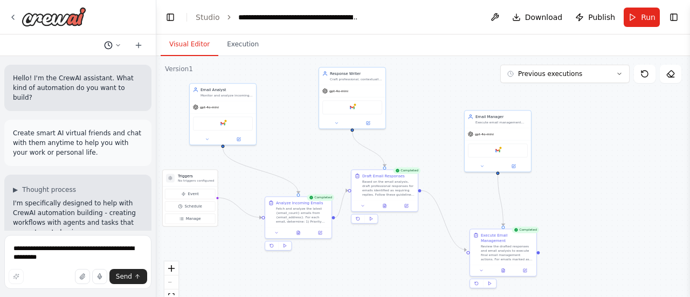
click at [119, 44] on icon at bounding box center [118, 45] width 6 height 6
click at [167, 13] on button "Toggle Left Sidebar" at bounding box center [170, 17] width 15 height 15
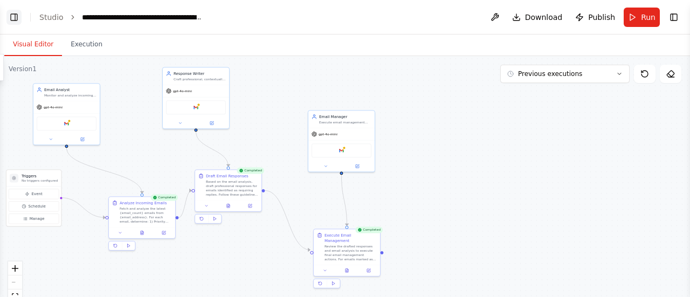
click at [14, 18] on button "Toggle Left Sidebar" at bounding box center [13, 17] width 15 height 15
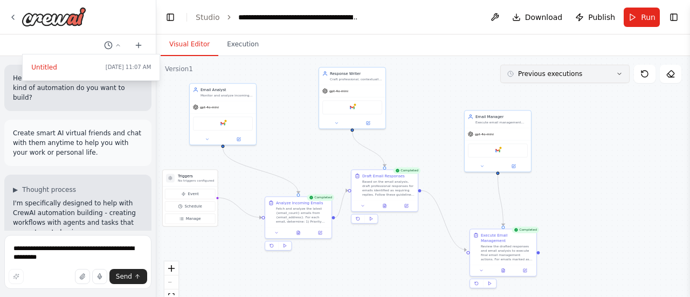
click at [619, 73] on icon at bounding box center [619, 74] width 6 height 6
click at [676, 16] on button "Toggle Right Sidebar" at bounding box center [673, 17] width 15 height 15
